Goal: Information Seeking & Learning: Learn about a topic

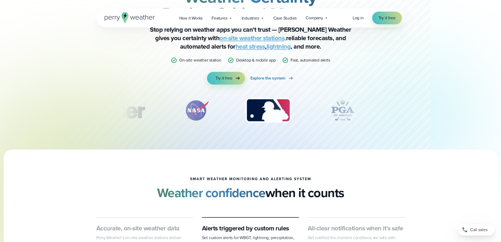
scroll to position [53, 0]
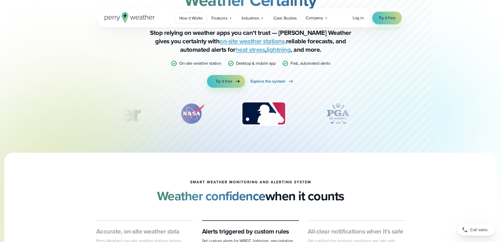
click at [194, 18] on span "How it Works" at bounding box center [191, 18] width 24 height 6
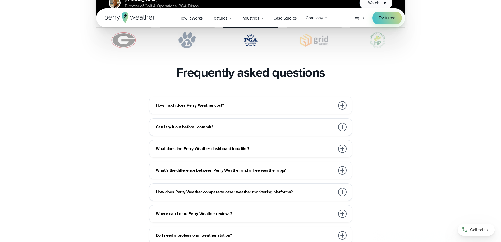
scroll to position [1137, 0]
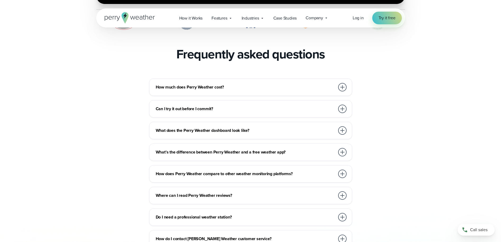
click at [174, 84] on h3 "How much does Perry Weather cost?" at bounding box center [245, 87] width 179 height 6
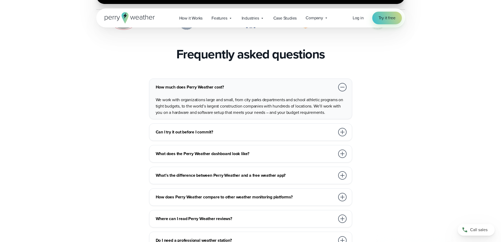
click at [174, 84] on h3 "How much does Perry Weather cost?" at bounding box center [245, 87] width 179 height 6
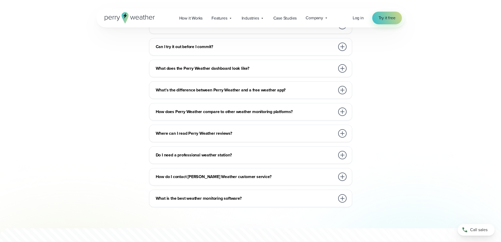
scroll to position [1190, 0]
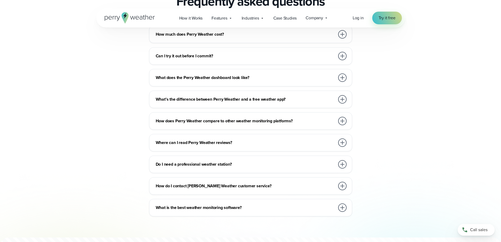
click at [207, 137] on div "Where can I read Perry Weather reviews?" at bounding box center [252, 142] width 192 height 11
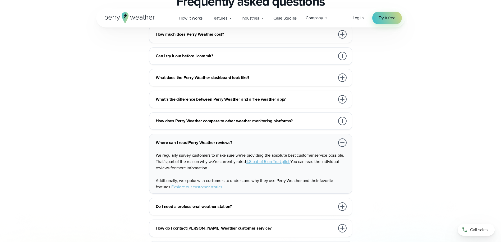
click at [266, 159] on span "4.8 out of 5 on Trustpilot." at bounding box center [268, 162] width 45 height 6
